Goal: Information Seeking & Learning: Learn about a topic

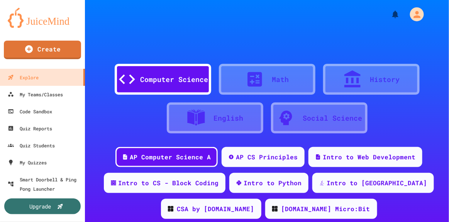
click at [205, 44] on div "Computer Science Math History English Social Science" at bounding box center [267, 83] width 364 height 104
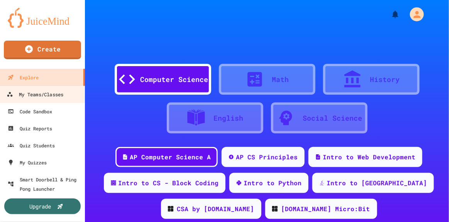
click at [54, 101] on link "My Teams/Classes" at bounding box center [43, 93] width 88 height 17
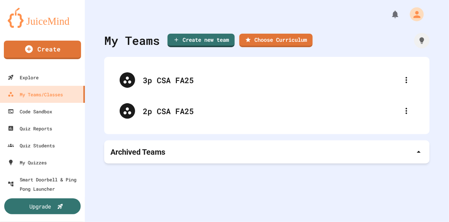
click at [190, 107] on div "2p CSA FA25" at bounding box center [271, 111] width 256 height 12
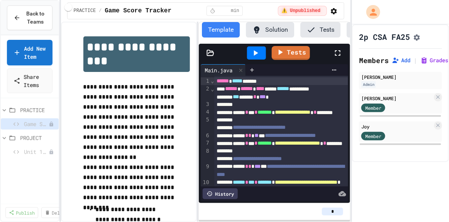
scroll to position [0, 41]
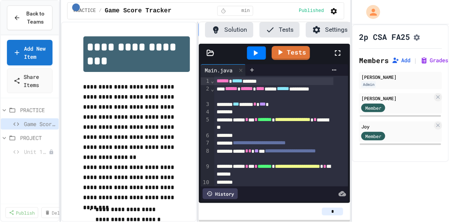
click at [405, 64] on button "Add" at bounding box center [401, 60] width 19 height 8
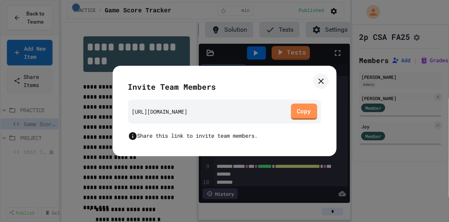
click at [323, 85] on icon at bounding box center [320, 80] width 9 height 9
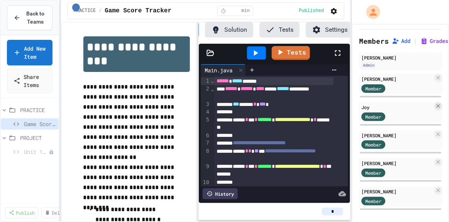
scroll to position [32, 0]
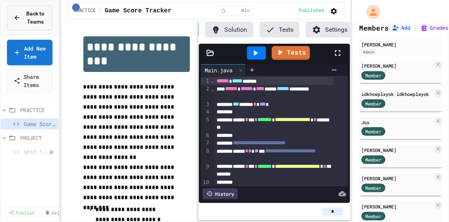
click at [30, 15] on span "Back to Teams" at bounding box center [35, 18] width 21 height 16
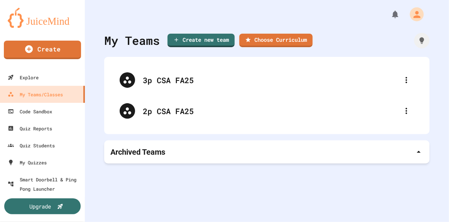
click at [173, 79] on div "3p CSA FA25" at bounding box center [271, 80] width 256 height 12
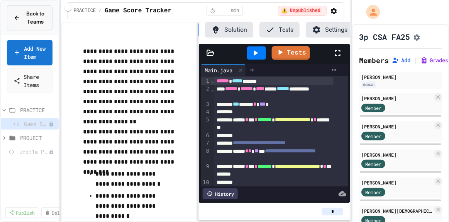
click at [36, 12] on span "Back to Teams" at bounding box center [35, 18] width 21 height 16
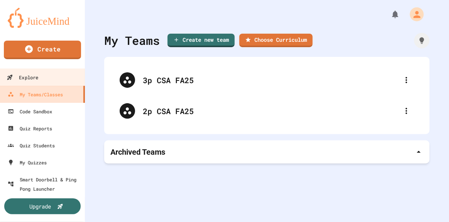
click at [36, 77] on div "Explore" at bounding box center [23, 78] width 32 height 10
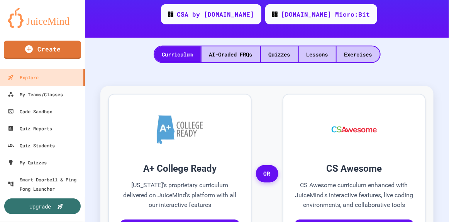
scroll to position [194, 0]
click at [284, 49] on div "Quizzes" at bounding box center [279, 54] width 37 height 16
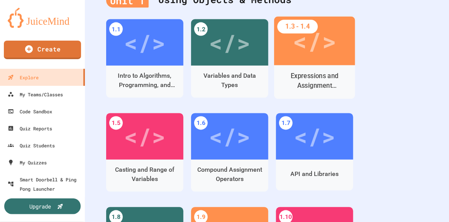
scroll to position [278, 0]
click at [334, 79] on div "Expressions and Assignment Statements" at bounding box center [314, 80] width 69 height 19
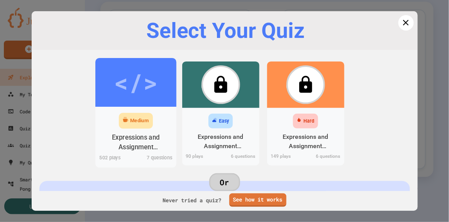
click at [139, 114] on div "Medium" at bounding box center [136, 120] width 34 height 16
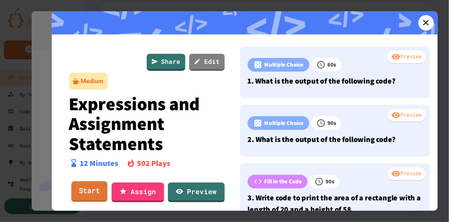
click at [100, 190] on link "Start" at bounding box center [89, 191] width 36 height 21
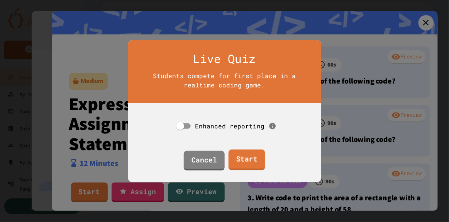
click at [250, 153] on link "Start" at bounding box center [246, 159] width 37 height 21
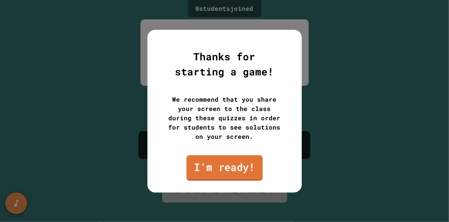
click at [235, 164] on link "I'm ready!" at bounding box center [224, 167] width 76 height 25
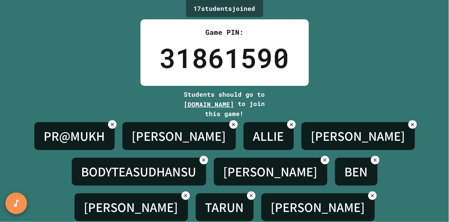
scroll to position [76, 0]
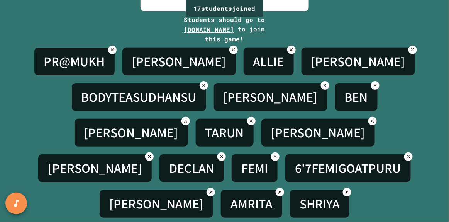
scroll to position [0, 0]
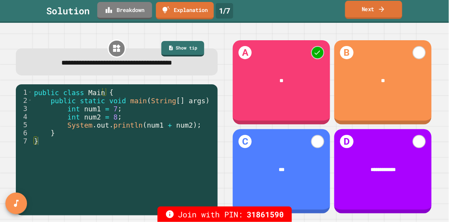
click at [375, 11] on link "Next" at bounding box center [373, 10] width 57 height 18
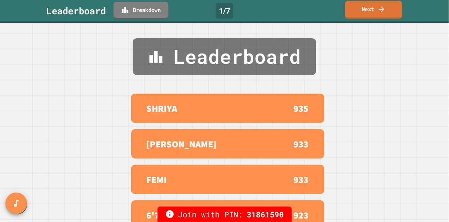
click at [375, 11] on link "Next" at bounding box center [373, 10] width 57 height 18
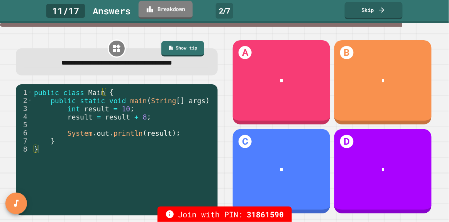
click at [160, 7] on link "Breakdown" at bounding box center [166, 10] width 54 height 18
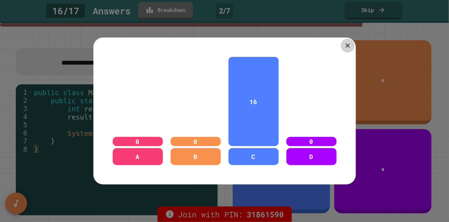
click at [344, 44] on icon at bounding box center [347, 45] width 7 height 7
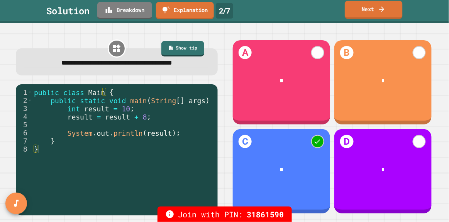
click at [366, 8] on link "Next" at bounding box center [374, 10] width 58 height 18
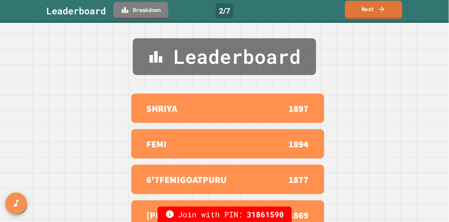
click at [366, 8] on link "Next" at bounding box center [373, 10] width 57 height 18
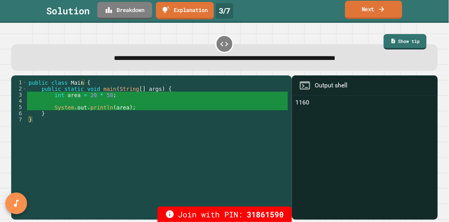
click at [357, 11] on link "Next" at bounding box center [373, 10] width 57 height 18
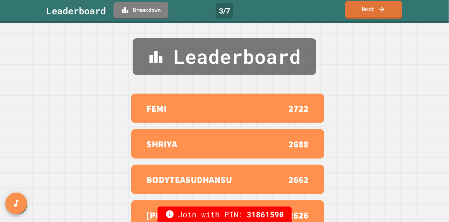
click at [357, 11] on link "Next" at bounding box center [373, 10] width 57 height 18
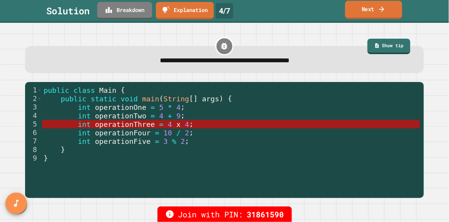
click at [369, 6] on link "Next" at bounding box center [373, 10] width 57 height 18
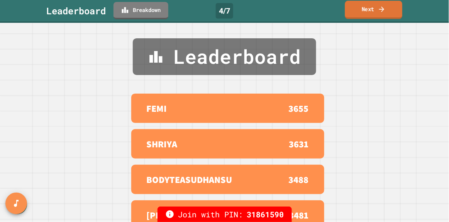
click at [369, 6] on link "Next" at bounding box center [374, 10] width 58 height 18
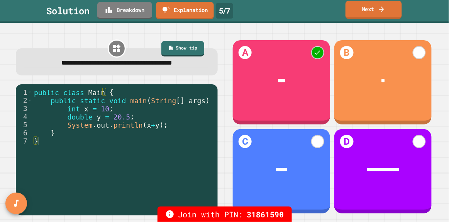
click at [374, 12] on link "Next" at bounding box center [373, 10] width 56 height 18
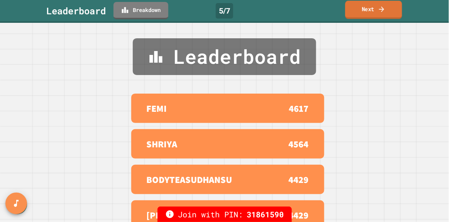
click at [374, 12] on link "Next" at bounding box center [373, 10] width 57 height 18
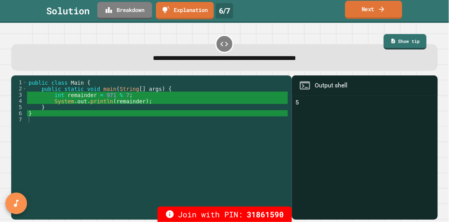
click at [370, 13] on link "Next" at bounding box center [373, 10] width 57 height 18
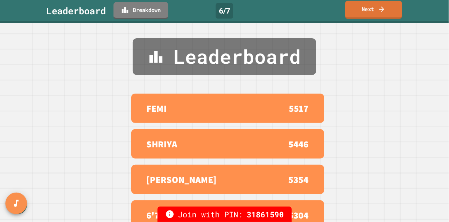
click at [370, 13] on link "Next" at bounding box center [373, 10] width 57 height 18
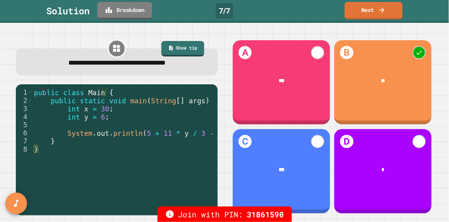
scroll to position [0, 3]
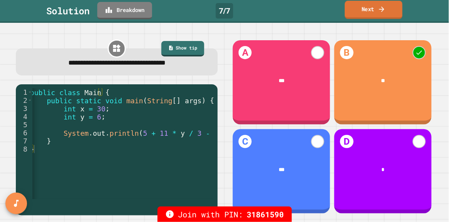
click at [381, 7] on icon at bounding box center [382, 9] width 8 height 8
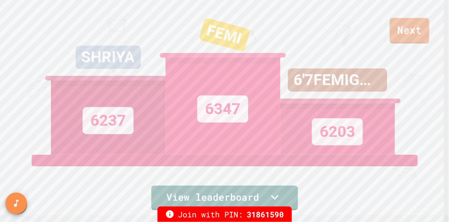
click at [411, 26] on link "Next" at bounding box center [410, 30] width 40 height 25
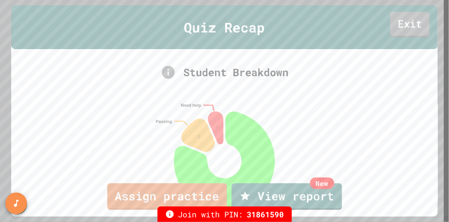
click at [411, 26] on link "Exit" at bounding box center [410, 24] width 40 height 25
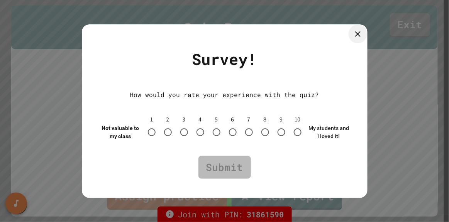
click at [355, 37] on icon at bounding box center [357, 33] width 9 height 9
